Goal: Transaction & Acquisition: Download file/media

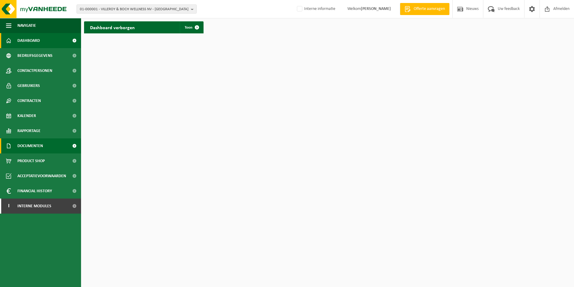
click at [43, 147] on span "Documenten" at bounding box center [30, 145] width 26 height 15
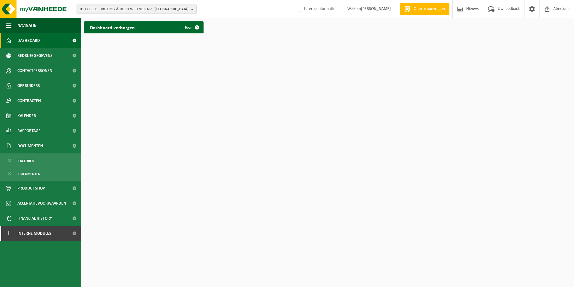
click at [128, 3] on div "01-000001 - VILLEROY & BOCH WELLNESS NV - ROESELARE 01-000001 - VILLEROY & BOCH…" at bounding box center [287, 9] width 574 height 18
click at [123, 12] on span "01-000001 - VILLEROY & BOCH WELLNESS NV - ROESELARE" at bounding box center [134, 9] width 109 height 9
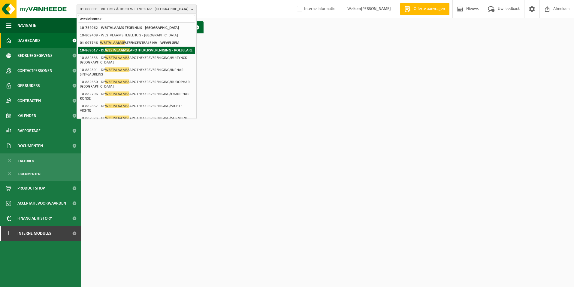
type input "westvlaamse"
click at [165, 51] on strong "10-869017 - DE WESTVLAAMSE APOTHEKERSVERENIGING - ROESELARE" at bounding box center [136, 50] width 113 height 5
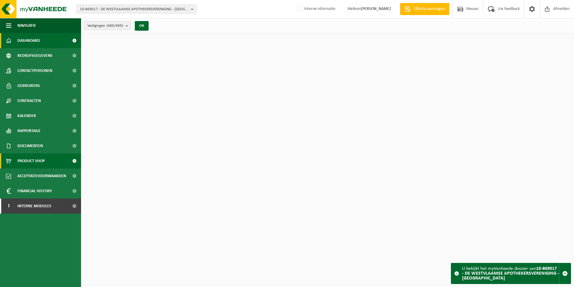
click at [38, 158] on span "Product Shop" at bounding box center [30, 160] width 27 height 15
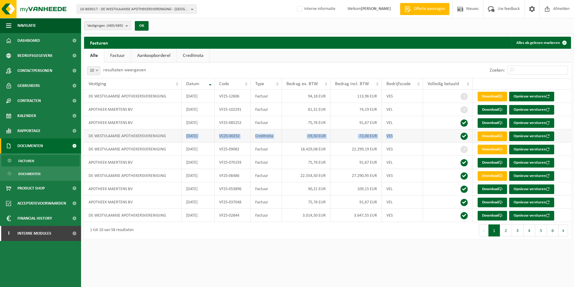
drag, startPoint x: 182, startPoint y: 136, endPoint x: 430, endPoint y: 136, distance: 248.1
click at [430, 136] on tr "DE WESTVLAAMSE APOTHEKERSVERENIGING 2025-06-23 VC25-00252 Creditnota -59,50 EUR…" at bounding box center [327, 135] width 487 height 13
click at [429, 136] on td at bounding box center [448, 135] width 50 height 13
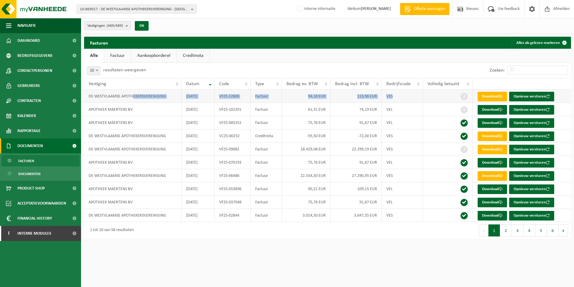
drag, startPoint x: 402, startPoint y: 95, endPoint x: 133, endPoint y: 99, distance: 268.2
click at [133, 99] on tr "DE WESTVLAAMSE APOTHEKERSVERENIGING 2025-07-31 VF25-12606 Factuur 94,18 EUR 113…" at bounding box center [327, 96] width 487 height 13
drag, startPoint x: 133, startPoint y: 99, endPoint x: 141, endPoint y: 99, distance: 7.8
click at [141, 99] on td "DE WESTVLAAMSE APOTHEKERSVERENIGING" at bounding box center [133, 96] width 98 height 13
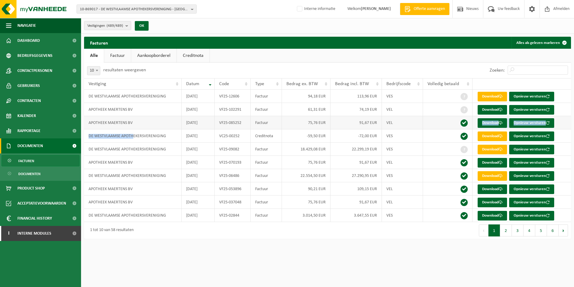
drag, startPoint x: 159, startPoint y: 133, endPoint x: 472, endPoint y: 128, distance: 313.0
click at [472, 128] on tbody "DE WESTVLAAMSE APOTHEKERSVERENIGING 2025-07-31 VF25-12606 Factuur 94,18 EUR 113…" at bounding box center [327, 156] width 487 height 132
drag, startPoint x: 472, startPoint y: 128, endPoint x: 499, endPoint y: 136, distance: 28.3
click at [499, 136] on link "Download" at bounding box center [492, 136] width 29 height 10
click at [211, 146] on td "2025-06-23" at bounding box center [198, 148] width 33 height 13
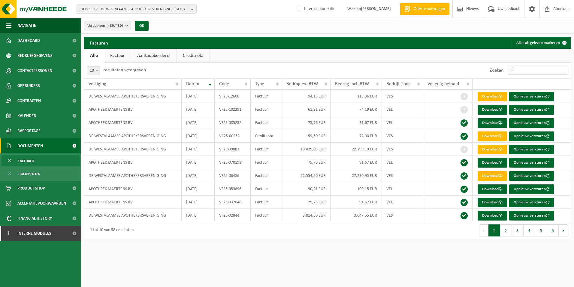
click at [132, 58] on link "Aankoopborderel" at bounding box center [153, 56] width 45 height 14
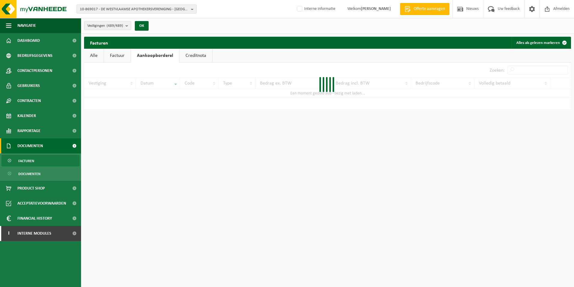
click at [128, 62] on link "Factuur" at bounding box center [117, 56] width 27 height 14
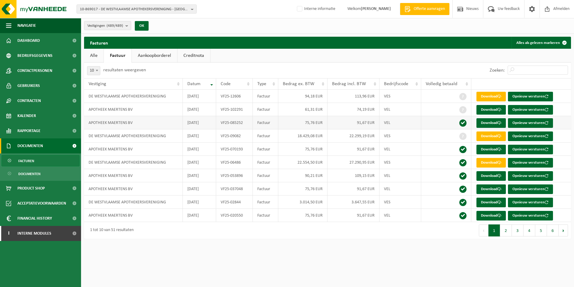
click at [372, 126] on td "91,67 EUR" at bounding box center [354, 122] width 52 height 13
click at [370, 100] on td "113,96 EUR" at bounding box center [354, 96] width 52 height 13
drag, startPoint x: 362, startPoint y: 111, endPoint x: 362, endPoint y: 98, distance: 12.9
click at [361, 110] on td "74,19 EUR" at bounding box center [354, 109] width 52 height 13
click at [362, 98] on td "113,96 EUR" at bounding box center [354, 96] width 52 height 13
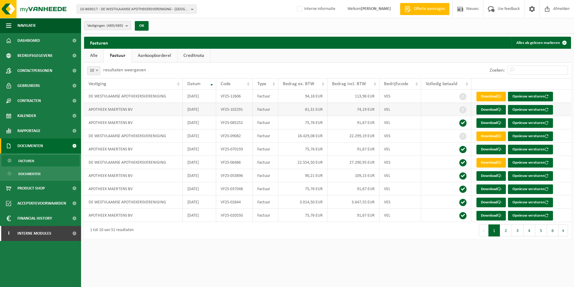
click at [371, 111] on td "74,19 EUR" at bounding box center [354, 109] width 52 height 13
click at [372, 97] on td "113,96 EUR" at bounding box center [354, 96] width 52 height 13
click at [352, 119] on td "91,67 EUR" at bounding box center [354, 122] width 52 height 13
click at [365, 97] on td "113,96 EUR" at bounding box center [354, 96] width 52 height 13
click at [99, 55] on link "Alle" at bounding box center [94, 56] width 20 height 14
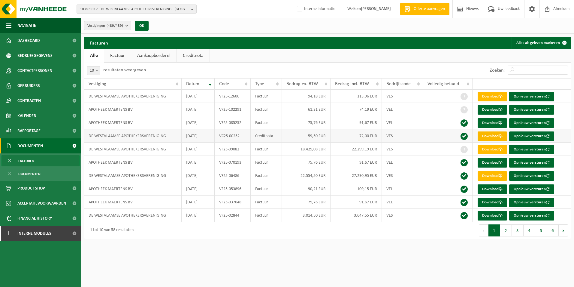
click at [499, 136] on link "Download" at bounding box center [492, 136] width 29 height 10
click at [496, 135] on link "Download" at bounding box center [492, 136] width 29 height 10
click at [242, 216] on td "VF25-02844" at bounding box center [233, 214] width 36 height 13
click at [496, 213] on link "Download" at bounding box center [492, 216] width 29 height 10
click at [336, 132] on td "-72,00 EUR" at bounding box center [356, 135] width 51 height 13
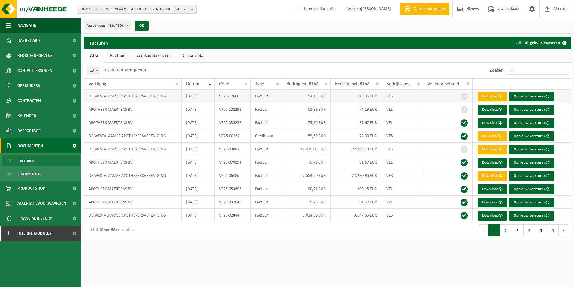
click at [503, 98] on span at bounding box center [501, 96] width 4 height 4
click at [491, 139] on link "Download" at bounding box center [492, 136] width 29 height 10
